Goal: Navigation & Orientation: Find specific page/section

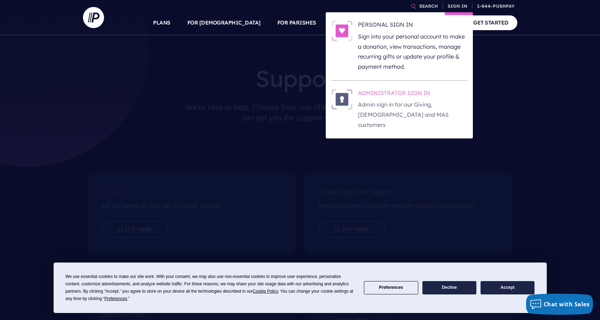
click at [410, 93] on h6 "ADMINISTRATOR SIGN IN" at bounding box center [412, 94] width 109 height 11
click at [400, 92] on h6 "ADMINISTRATOR SIGN IN" at bounding box center [412, 94] width 109 height 11
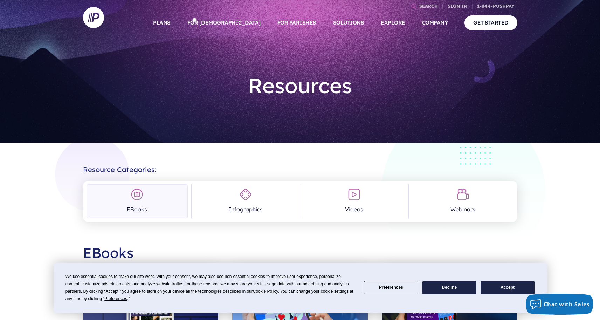
click at [501, 288] on button "Accept" at bounding box center [508, 288] width 54 height 14
